Goal: Navigation & Orientation: Find specific page/section

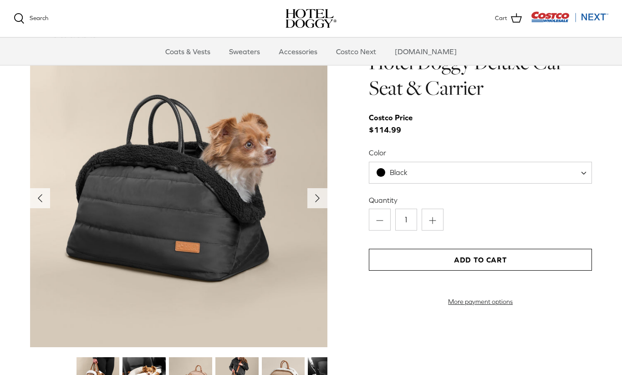
scroll to position [886, 0]
click at [570, 171] on span "Black" at bounding box center [480, 173] width 223 height 22
click at [439, 174] on span "Black" at bounding box center [480, 173] width 223 height 22
select select "Tan"
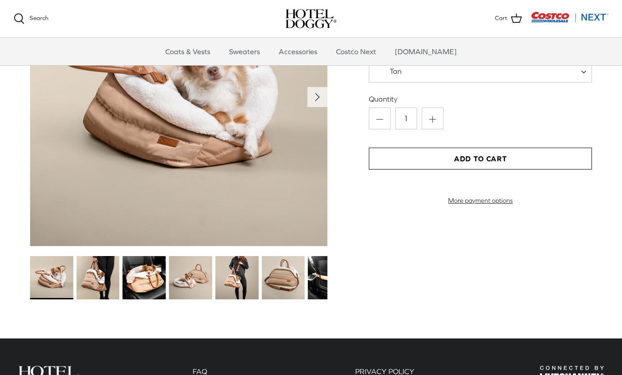
scroll to position [939, 0]
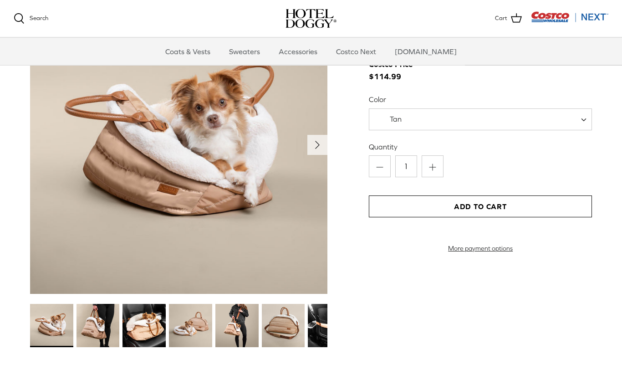
click at [50, 342] on img at bounding box center [51, 325] width 43 height 43
click at [98, 326] on img at bounding box center [97, 325] width 43 height 43
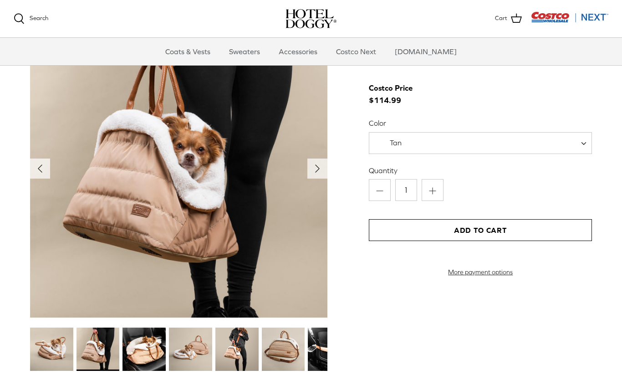
scroll to position [915, 0]
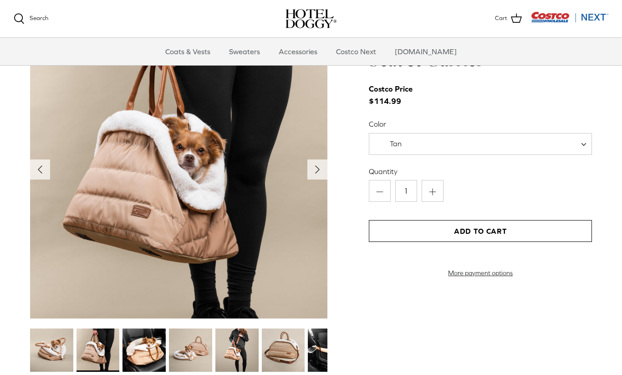
click at [148, 353] on img at bounding box center [143, 349] width 43 height 43
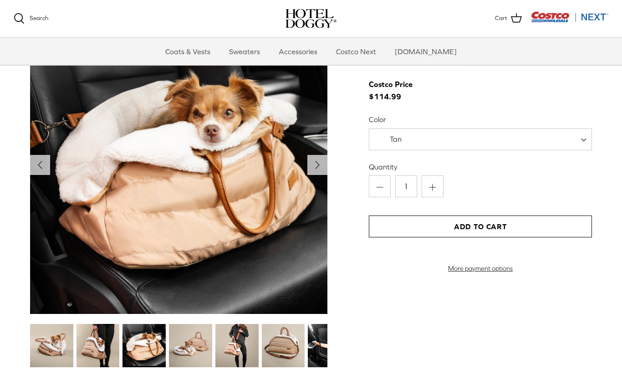
click at [212, 335] on img at bounding box center [190, 345] width 43 height 43
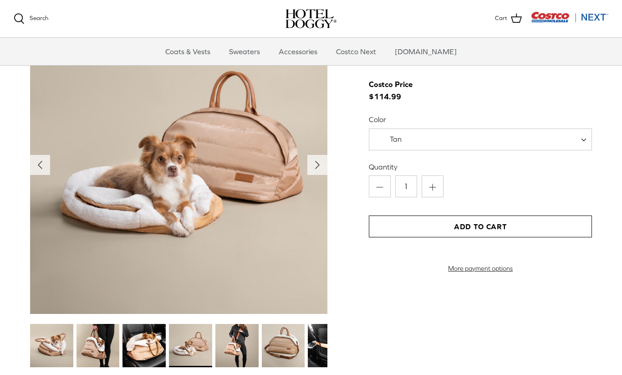
click at [242, 346] on img at bounding box center [236, 345] width 43 height 43
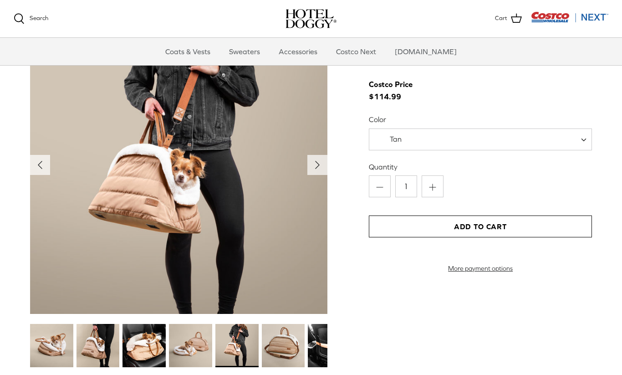
click at [283, 344] on img at bounding box center [283, 345] width 43 height 43
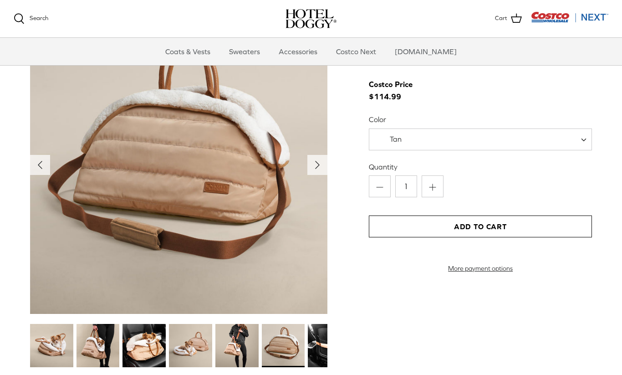
click at [283, 355] on img at bounding box center [283, 345] width 43 height 43
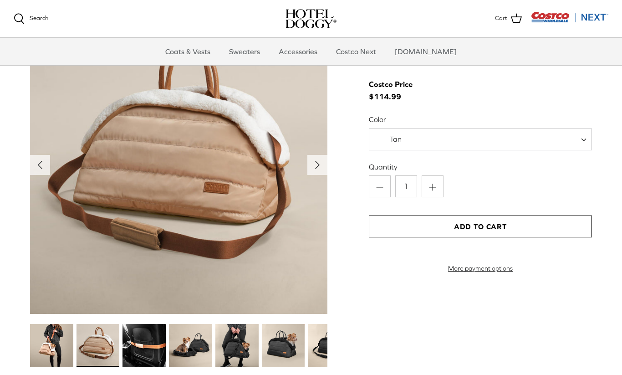
click at [150, 351] on img at bounding box center [143, 345] width 43 height 43
click at [148, 352] on img at bounding box center [143, 345] width 43 height 43
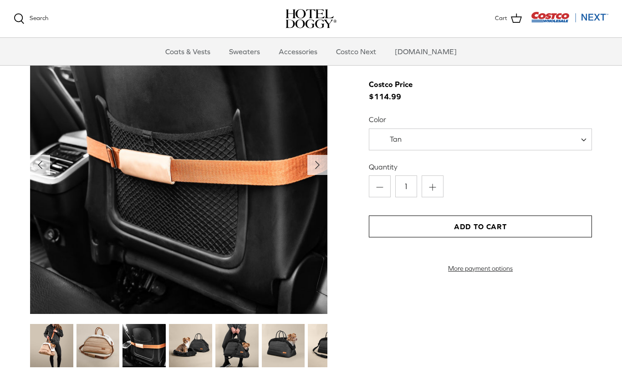
click at [193, 343] on img at bounding box center [190, 345] width 43 height 43
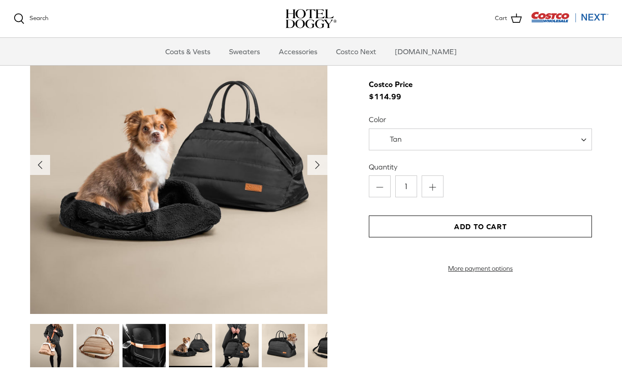
click at [190, 352] on img at bounding box center [190, 345] width 43 height 43
click at [230, 349] on img at bounding box center [236, 345] width 43 height 43
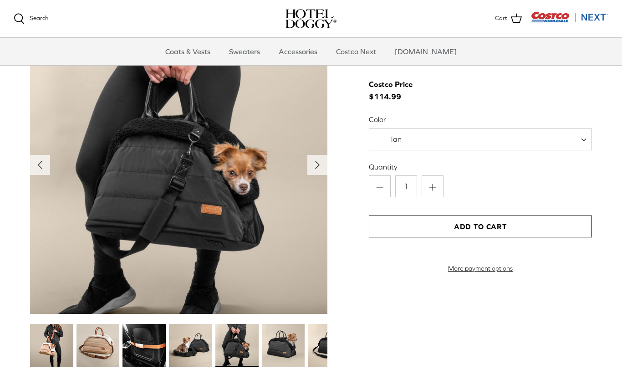
click at [277, 345] on img at bounding box center [283, 345] width 43 height 43
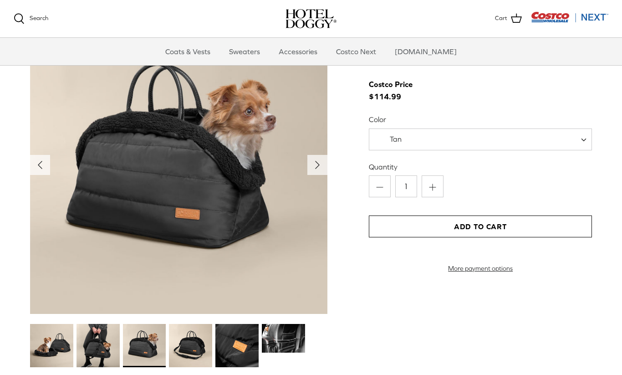
click at [183, 354] on img at bounding box center [190, 345] width 43 height 43
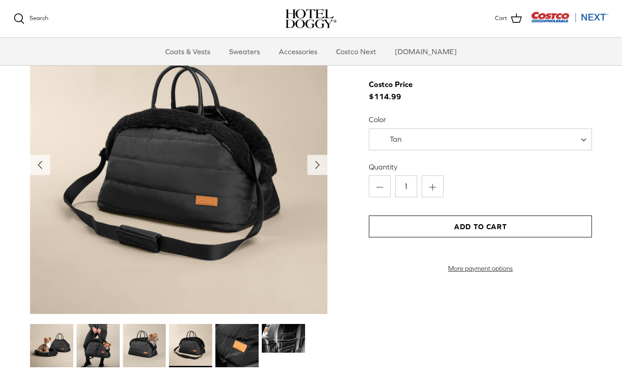
click at [240, 354] on img at bounding box center [236, 345] width 43 height 43
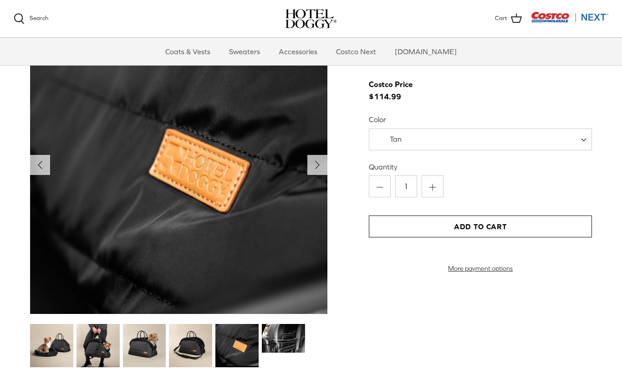
click at [277, 341] on img at bounding box center [283, 338] width 43 height 29
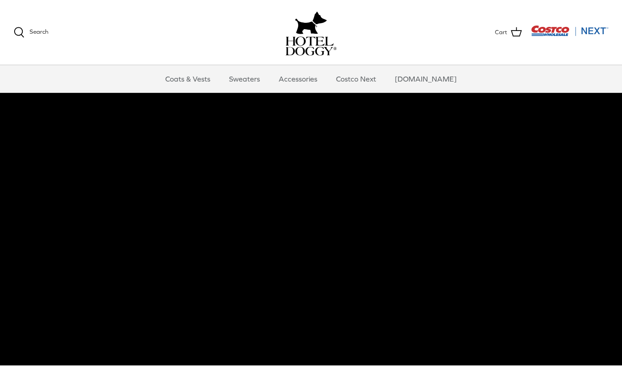
scroll to position [95, 0]
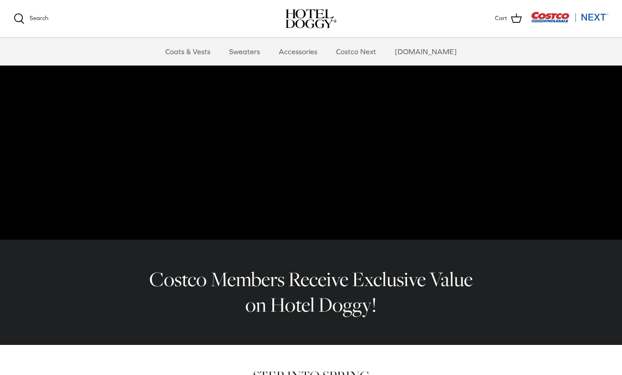
click at [300, 54] on link "Accessories" at bounding box center [297, 51] width 55 height 27
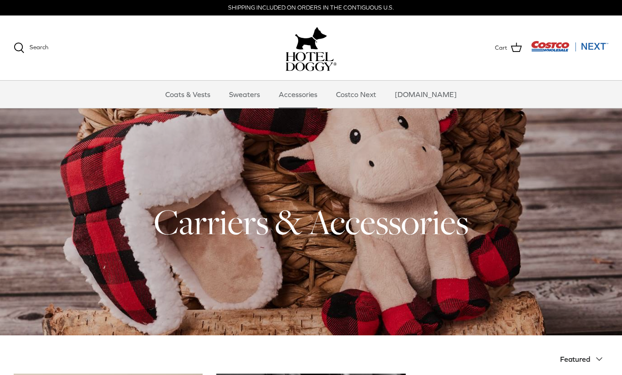
click at [368, 100] on link "Costco Next" at bounding box center [356, 94] width 56 height 27
